Goal: Check status: Check status

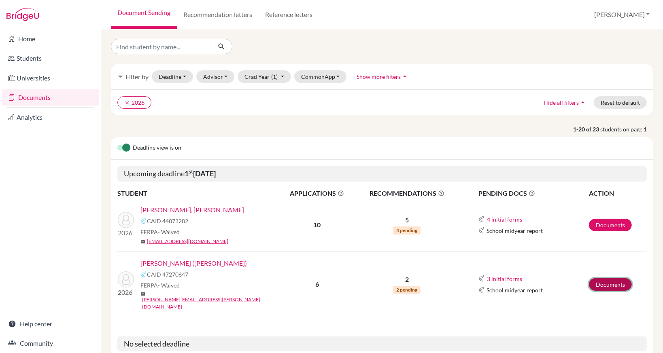
click at [611, 278] on link "Documents" at bounding box center [610, 284] width 43 height 13
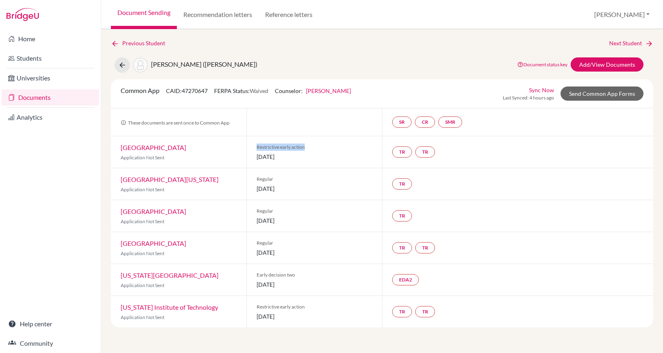
drag, startPoint x: 309, startPoint y: 146, endPoint x: 257, endPoint y: 146, distance: 52.2
click at [257, 146] on span "Restrictive early action" at bounding box center [315, 147] width 116 height 7
copy span "Restrictive early action"
click at [568, 250] on div "TR TR" at bounding box center [517, 248] width 271 height 32
click at [608, 22] on div "Document Sending Recommendation letters Reference letters Lorita Profile School…" at bounding box center [382, 14] width 562 height 29
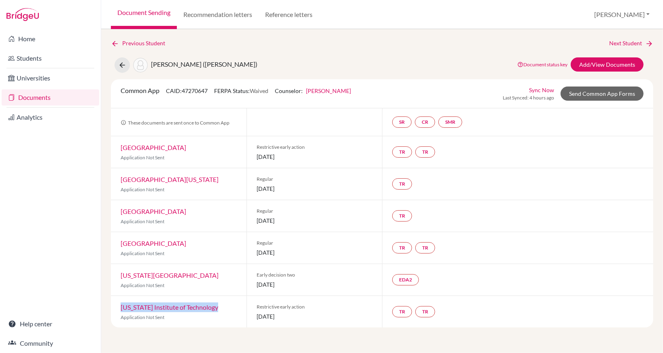
drag, startPoint x: 228, startPoint y: 308, endPoint x: 119, endPoint y: 308, distance: 109.7
click at [119, 308] on div "California Institute of Technology Application Not Sent" at bounding box center [179, 312] width 136 height 32
copy link "California Institute of Technology"
